Goal: Transaction & Acquisition: Obtain resource

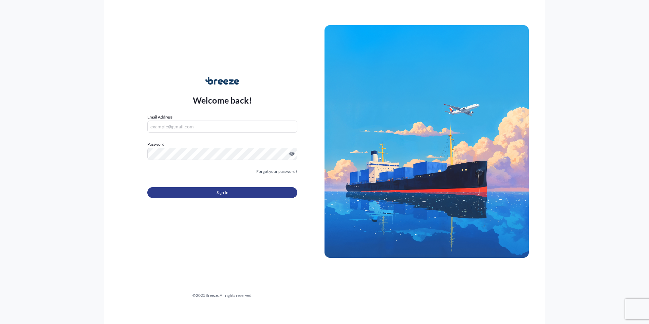
type input "[EMAIL_ADDRESS][DOMAIN_NAME]"
click at [238, 192] on button "Sign In" at bounding box center [222, 192] width 150 height 11
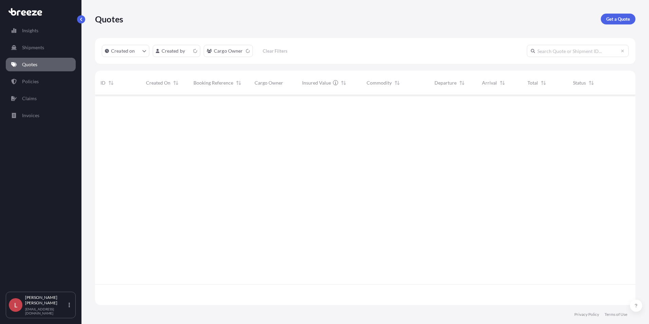
scroll to position [208, 535]
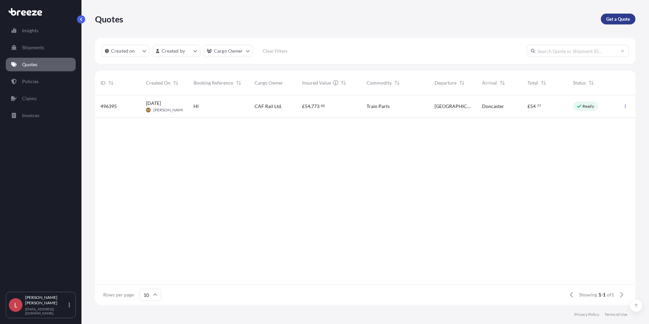
click at [518, 20] on p "Get a Quote" at bounding box center [618, 19] width 24 height 7
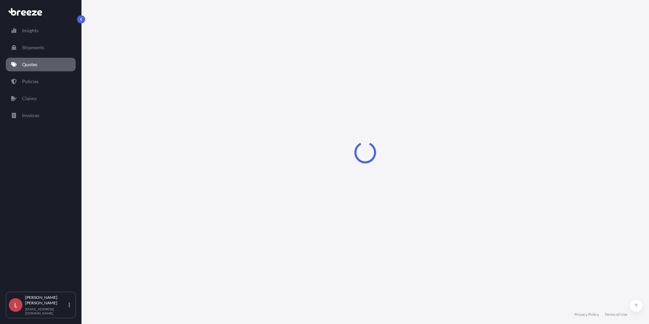
select select "Sea"
select select "1"
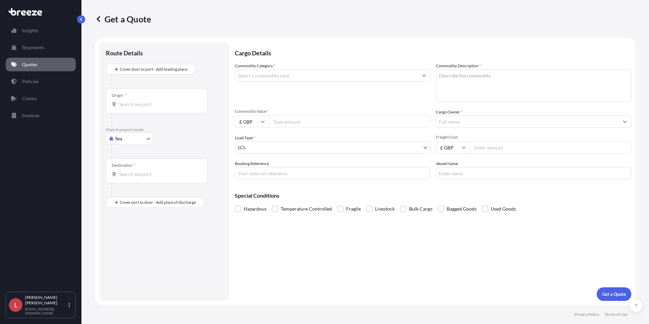
click at [128, 140] on body "Insights Shipments Quotes Policies Claims Invoices L [PERSON_NAME] [PERSON_NAME…" at bounding box center [324, 162] width 649 height 324
click at [127, 165] on div "Air" at bounding box center [130, 168] width 42 height 12
select select "Air"
click at [135, 105] on input "Origin *" at bounding box center [159, 107] width 80 height 7
type input "USCVG - [GEOGRAPHIC_DATA], [GEOGRAPHIC_DATA]"
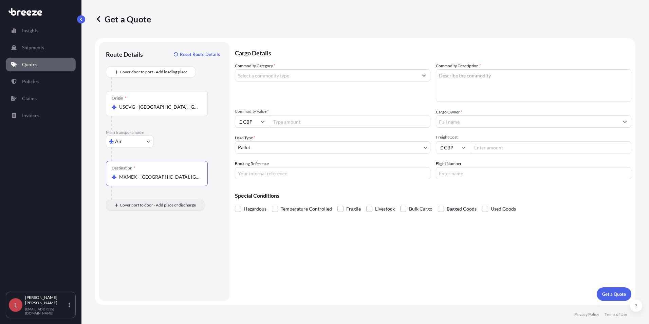
type input "MXMEX - [GEOGRAPHIC_DATA], [GEOGRAPHIC_DATA]"
click at [142, 239] on input "Place of Discharge" at bounding box center [159, 241] width 80 height 7
type input "[PERSON_NAME], [GEOGRAPHIC_DATA], [GEOGRAPHIC_DATA]"
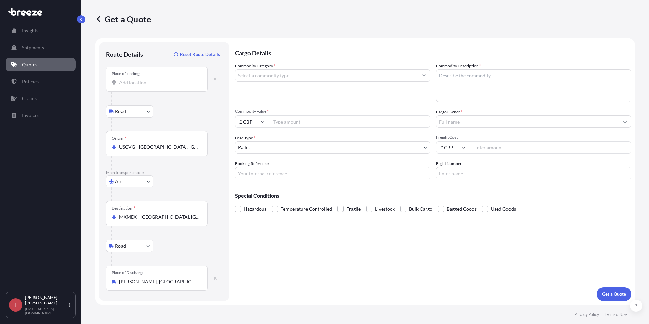
click at [139, 85] on input "Place of loading" at bounding box center [159, 82] width 80 height 7
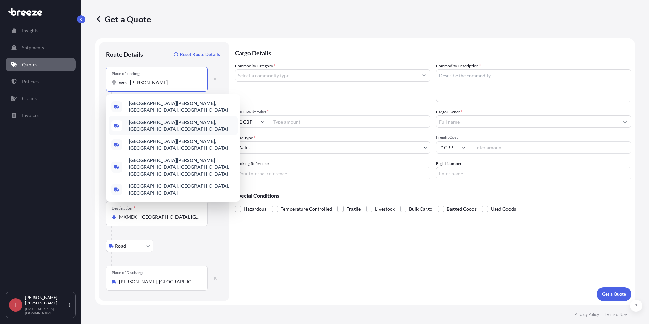
click at [157, 121] on b "[GEOGRAPHIC_DATA][PERSON_NAME]" at bounding box center [172, 122] width 86 height 6
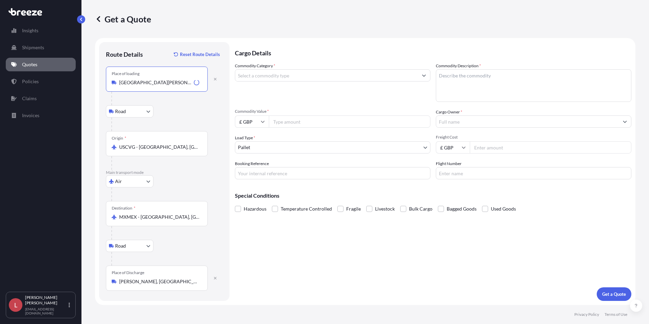
type input "[GEOGRAPHIC_DATA][PERSON_NAME], [GEOGRAPHIC_DATA], [GEOGRAPHIC_DATA]"
click at [175, 112] on div "Road Road Rail" at bounding box center [164, 111] width 117 height 12
click at [450, 77] on textarea "Commodity Description *" at bounding box center [533, 85] width 195 height 33
type textarea "a"
type textarea "ATM Parts"
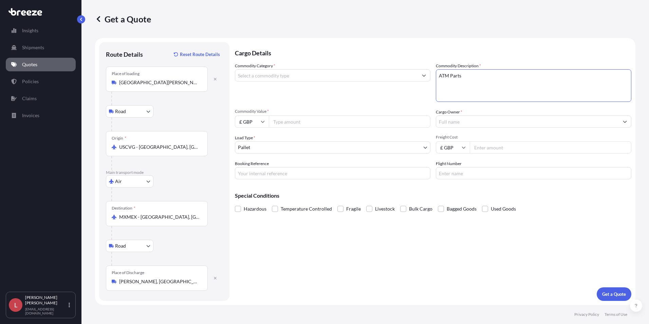
click at [274, 79] on input "Commodity Category *" at bounding box center [326, 75] width 183 height 12
type input "Electrical Machinery and Equipment"
click at [260, 122] on input "£ GBP" at bounding box center [252, 121] width 34 height 12
click at [250, 171] on div "$ USD" at bounding box center [252, 168] width 29 height 13
type input "$ USD"
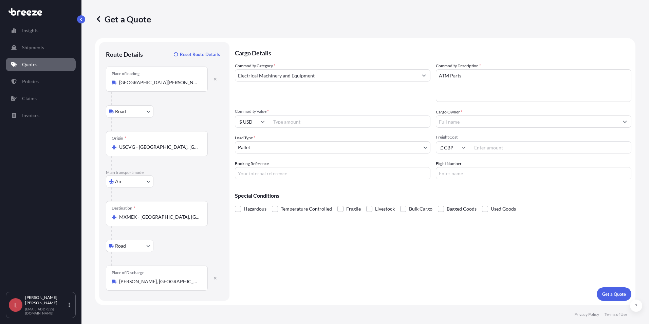
click at [290, 126] on input "Commodity Value *" at bounding box center [350, 121] width 162 height 12
type input "47641"
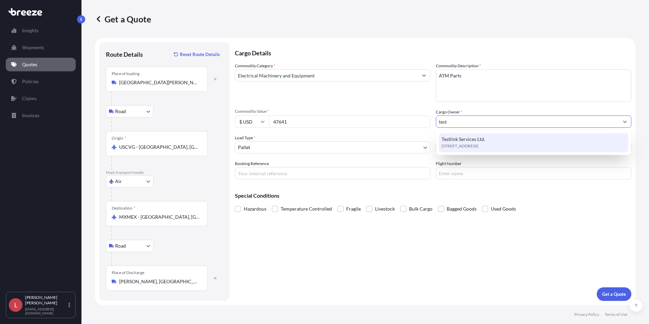
click at [477, 142] on span "Testlink Services Ltd." at bounding box center [462, 139] width 43 height 7
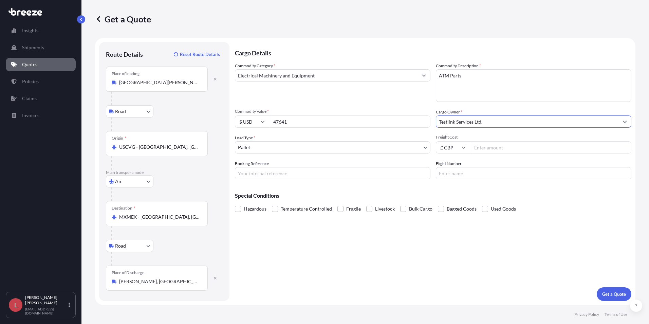
type input "Testlink Services Ltd."
click at [487, 146] on input "Freight Cost" at bounding box center [551, 147] width 162 height 12
drag, startPoint x: 482, startPoint y: 147, endPoint x: 485, endPoint y: 142, distance: 5.9
click at [482, 147] on input "Freight Cost" at bounding box center [551, 147] width 162 height 12
type input "1637.21"
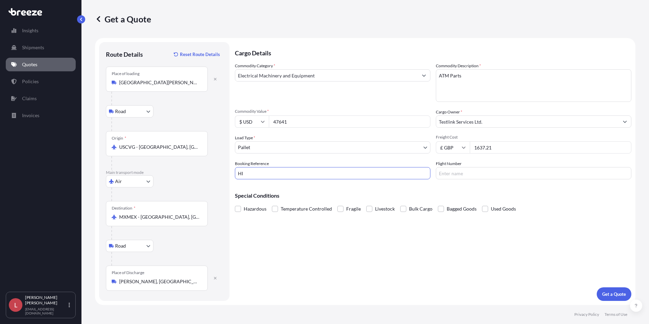
type input "HI"
type input "TBC"
click at [518, 289] on button "Get a Quote" at bounding box center [614, 294] width 35 height 14
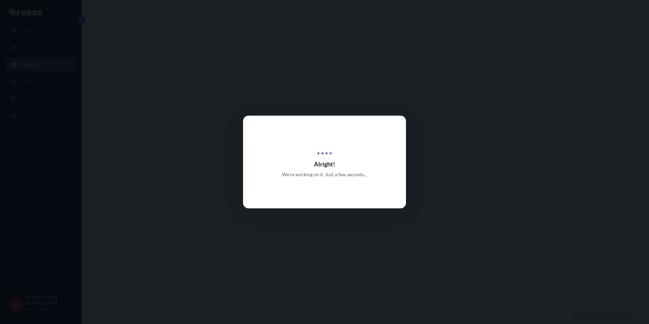
select select "Road"
select select "Air"
select select "Road"
select select "1"
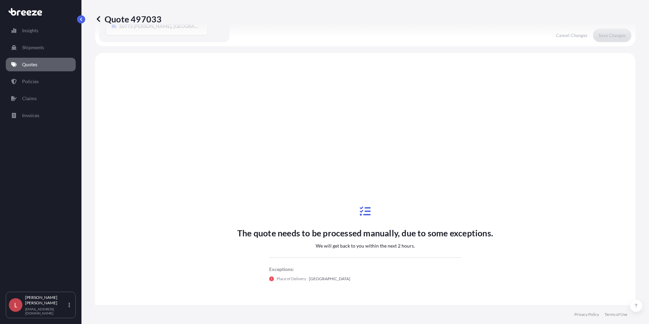
scroll to position [271, 0]
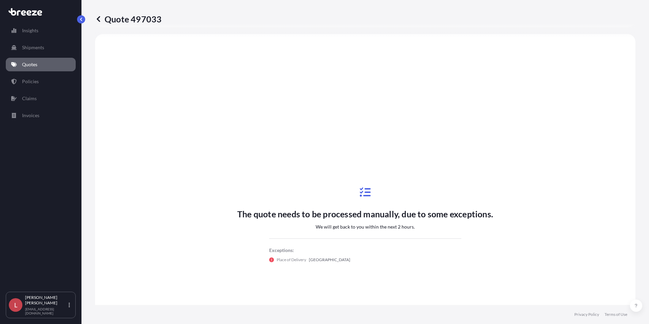
click at [97, 21] on icon at bounding box center [98, 19] width 7 height 7
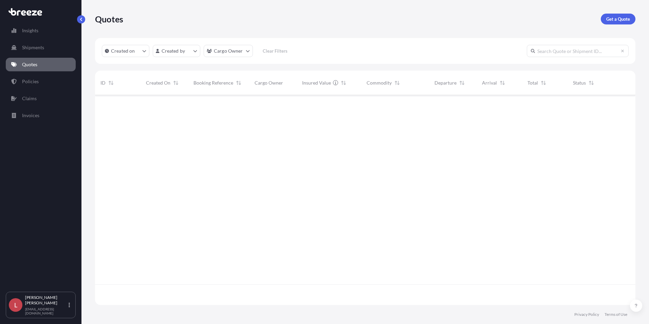
scroll to position [208, 535]
